Goal: Transaction & Acquisition: Purchase product/service

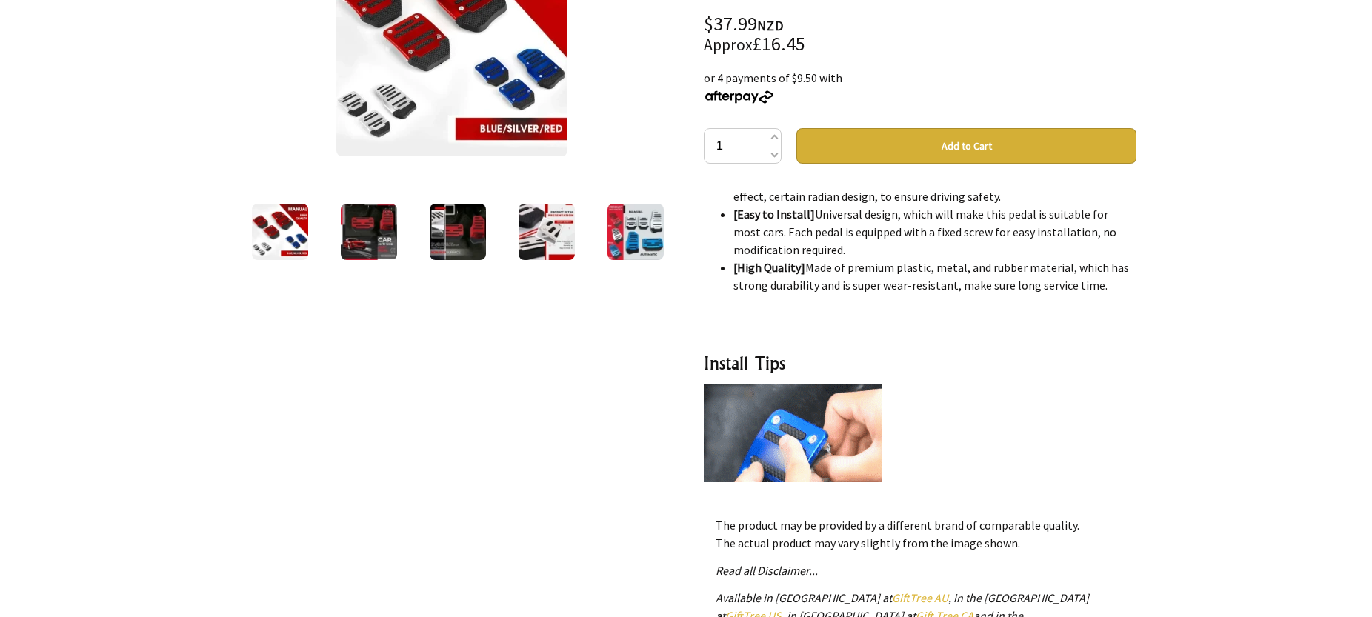
scroll to position [445, 0]
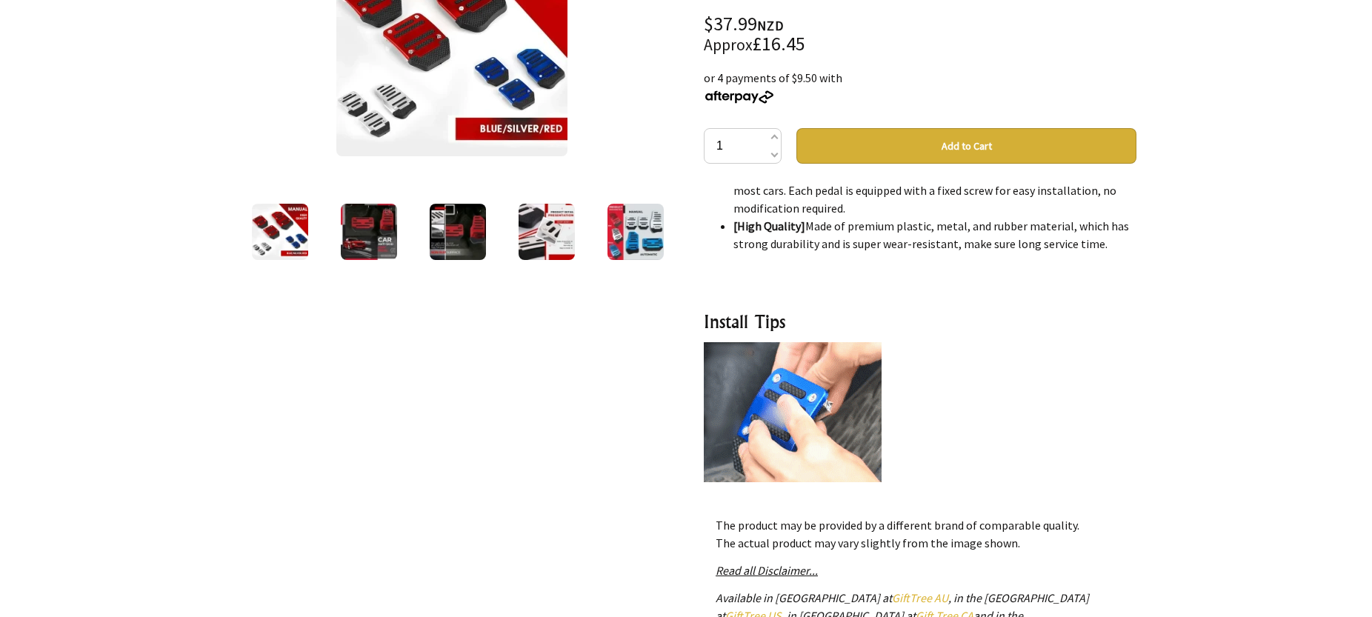
click at [773, 397] on img at bounding box center [793, 431] width 178 height 178
click at [768, 402] on img at bounding box center [793, 431] width 178 height 178
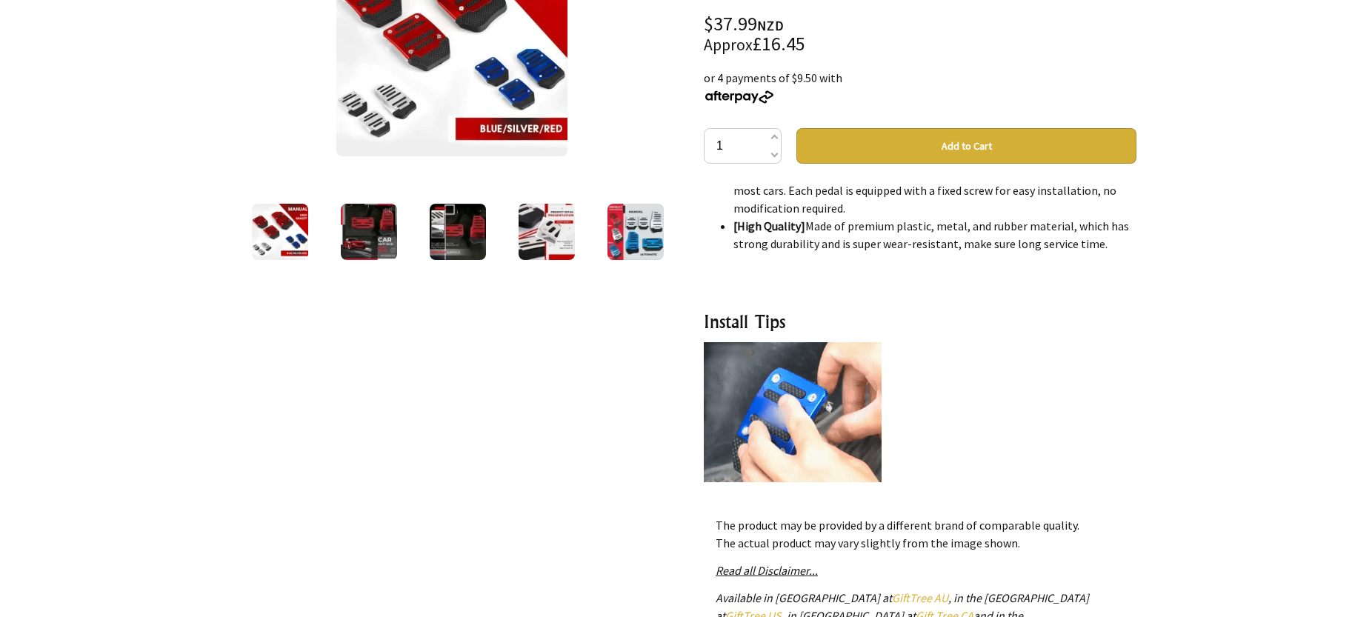
click at [771, 401] on img at bounding box center [793, 431] width 178 height 178
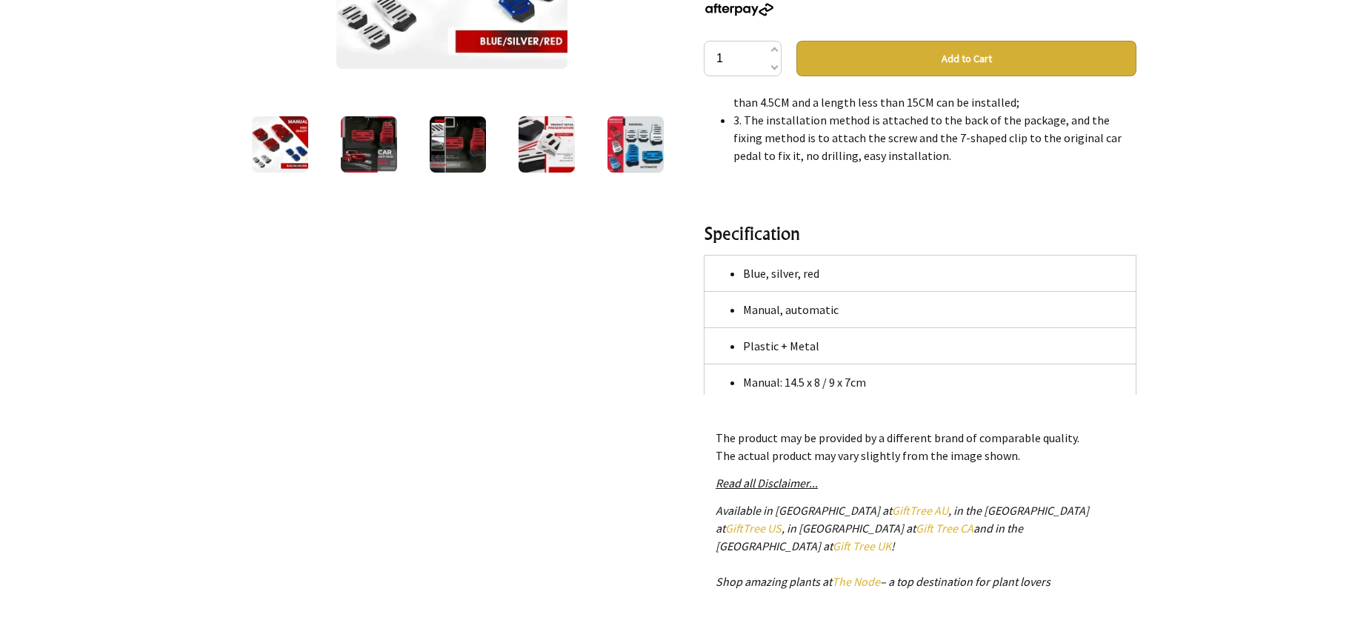
scroll to position [148, 0]
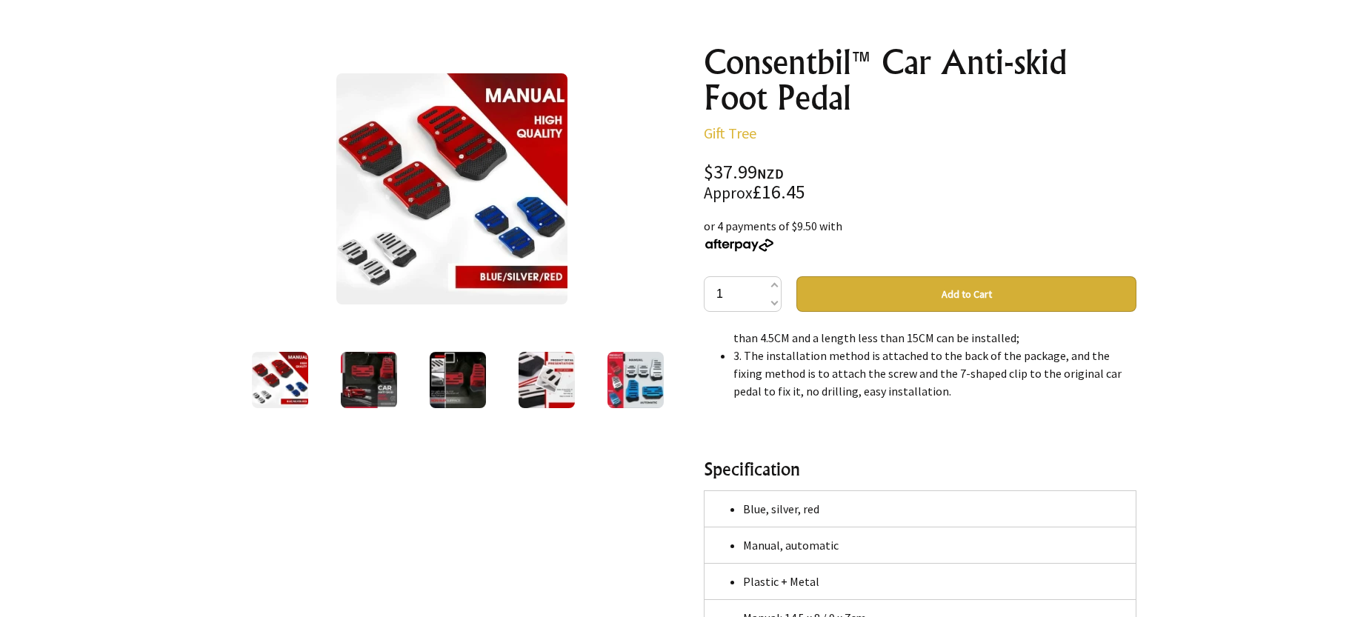
click at [271, 381] on img at bounding box center [280, 380] width 56 height 56
click at [379, 380] on img at bounding box center [369, 380] width 56 height 56
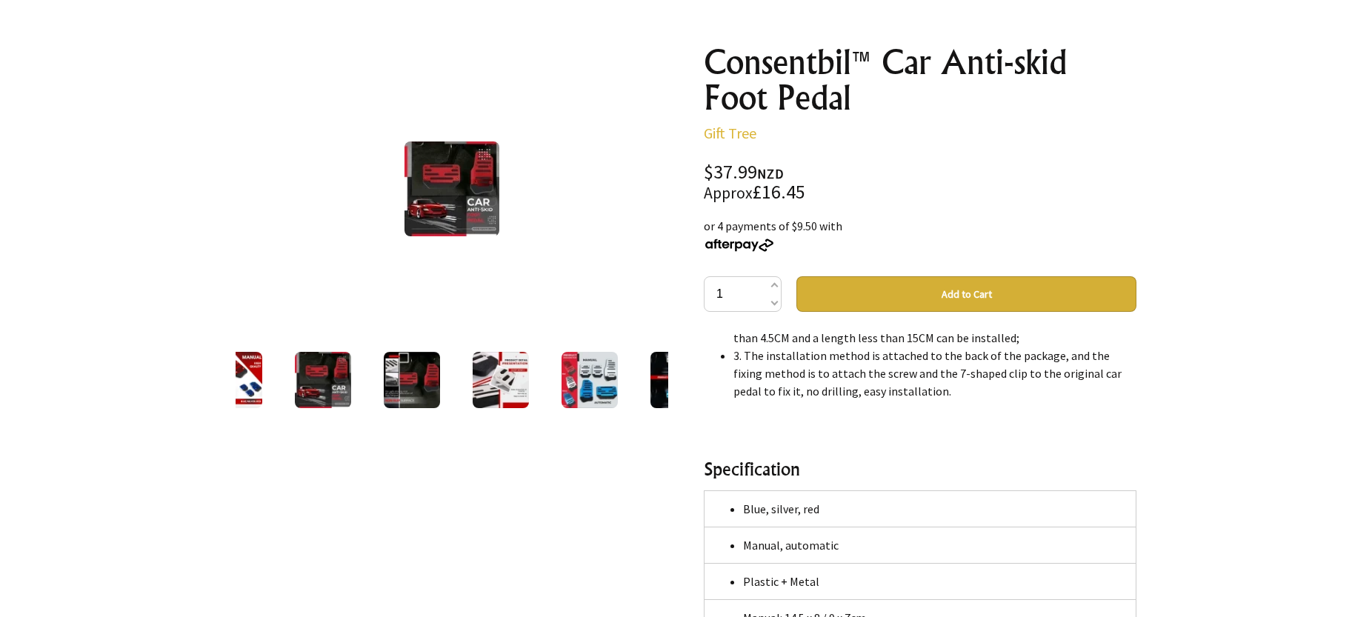
click at [417, 379] on img at bounding box center [412, 380] width 56 height 56
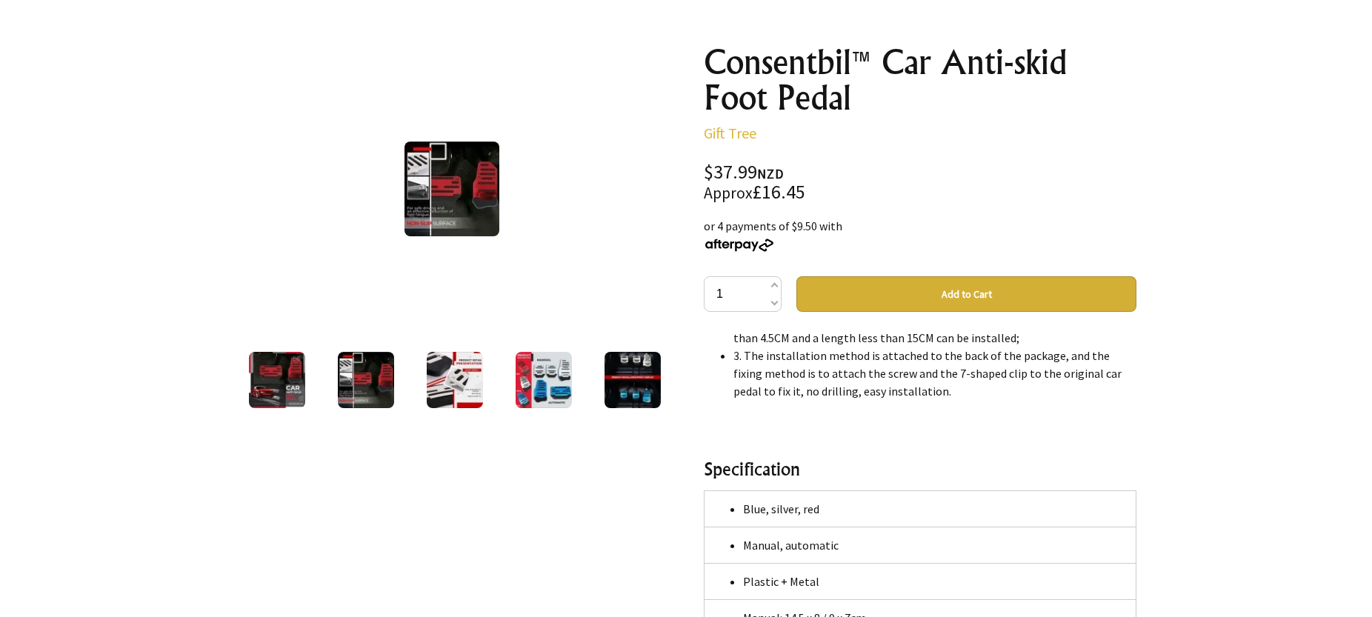
click at [473, 376] on img at bounding box center [455, 380] width 56 height 56
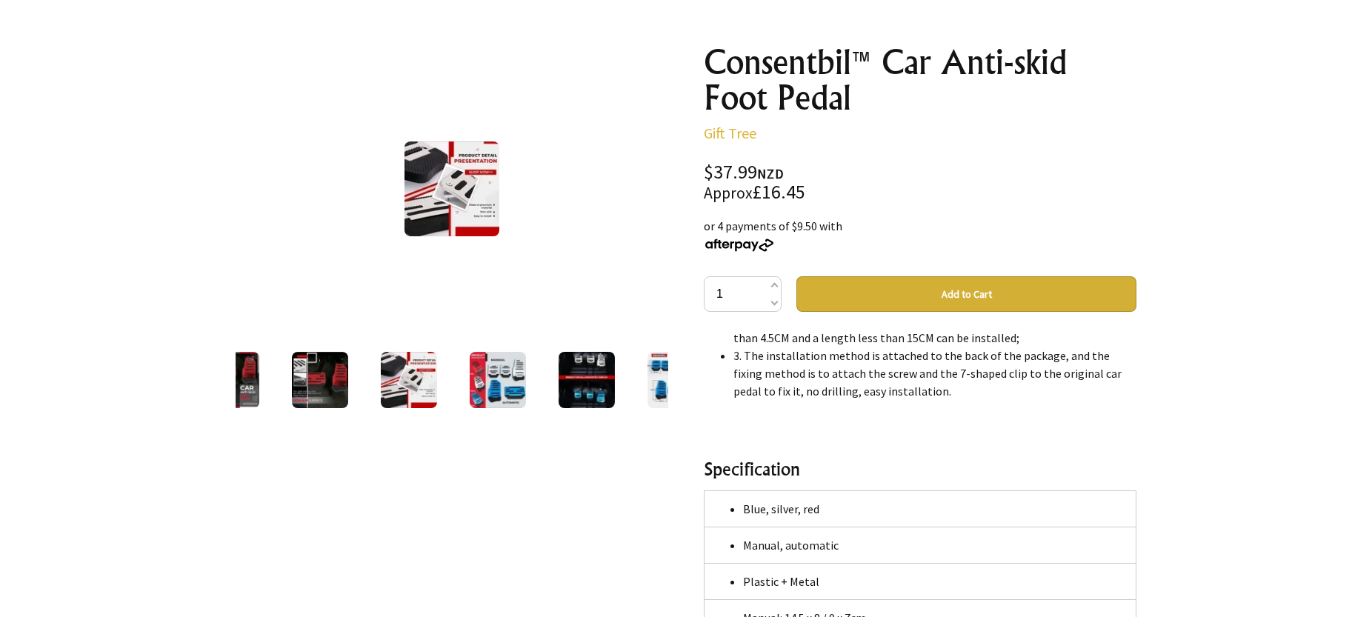
click at [502, 378] on img at bounding box center [498, 380] width 56 height 56
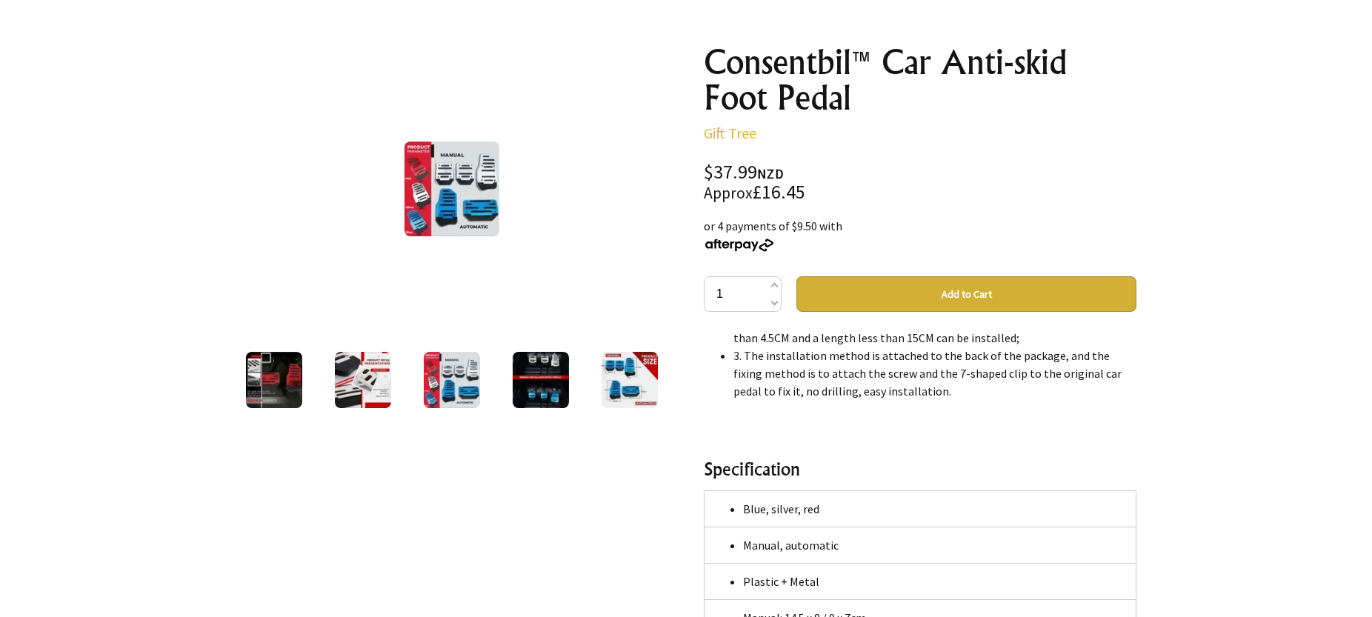
click at [547, 376] on img at bounding box center [541, 380] width 56 height 56
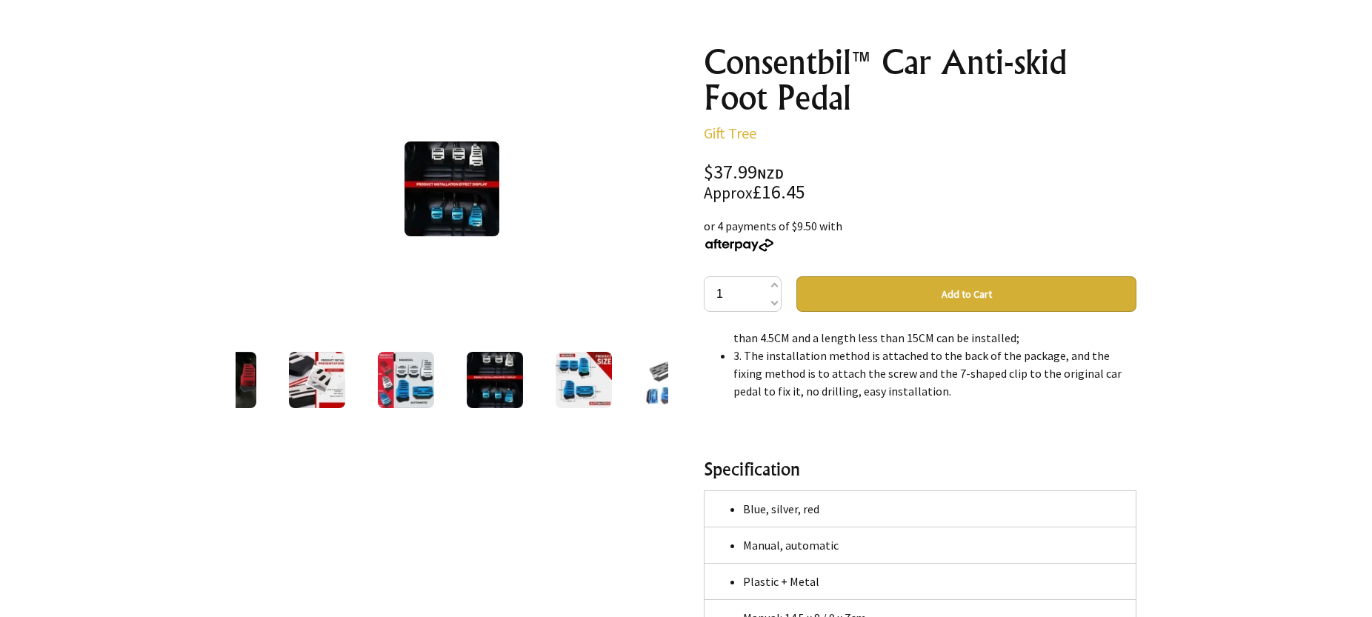
click at [595, 382] on img at bounding box center [584, 380] width 56 height 56
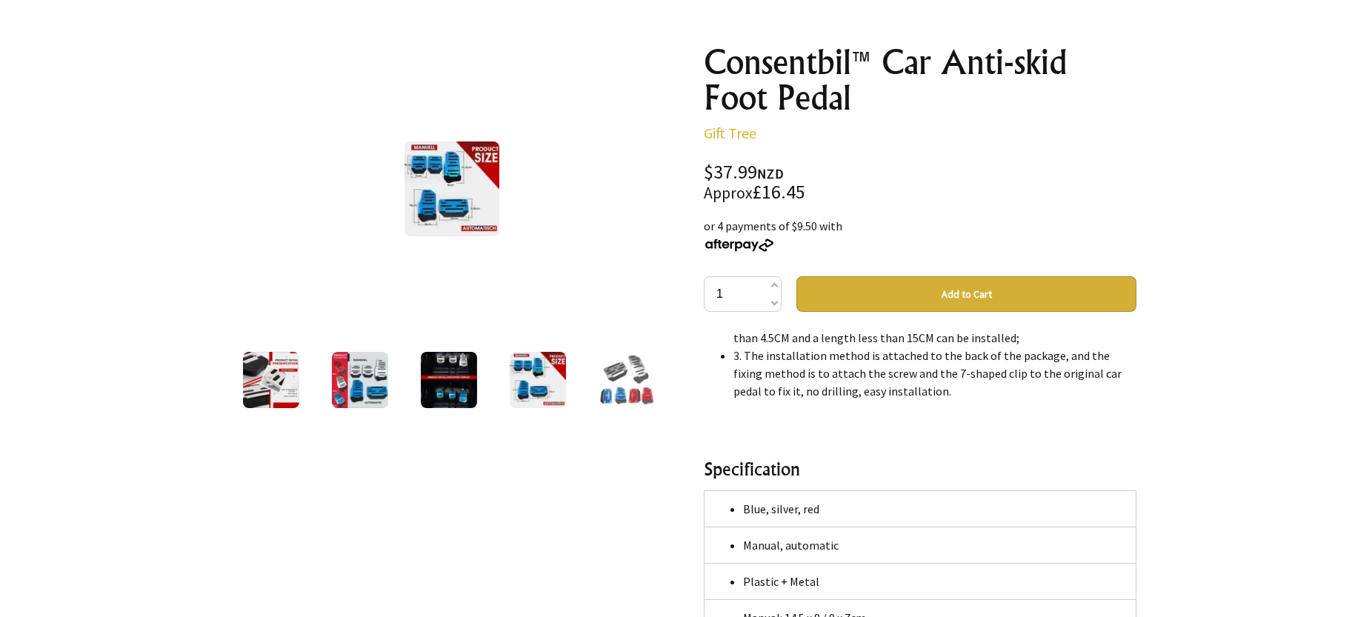
click at [616, 383] on img at bounding box center [627, 380] width 56 height 56
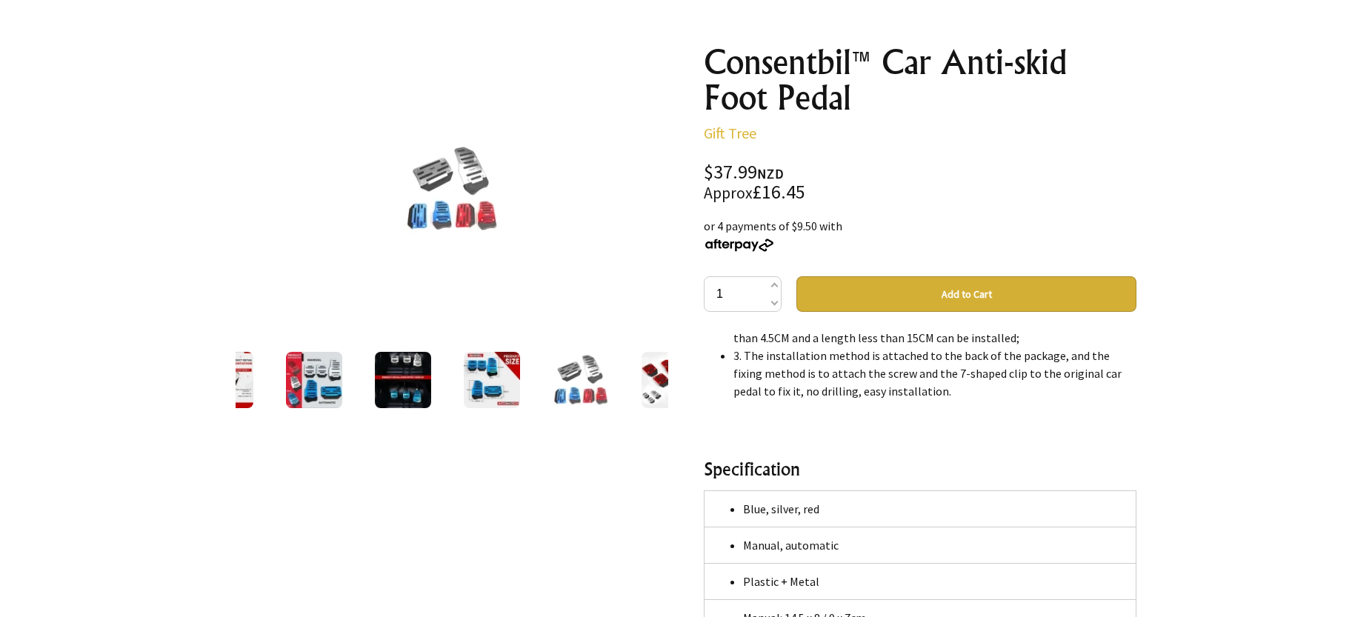
click at [656, 385] on img at bounding box center [670, 380] width 56 height 56
